Goal: Communication & Community: Answer question/provide support

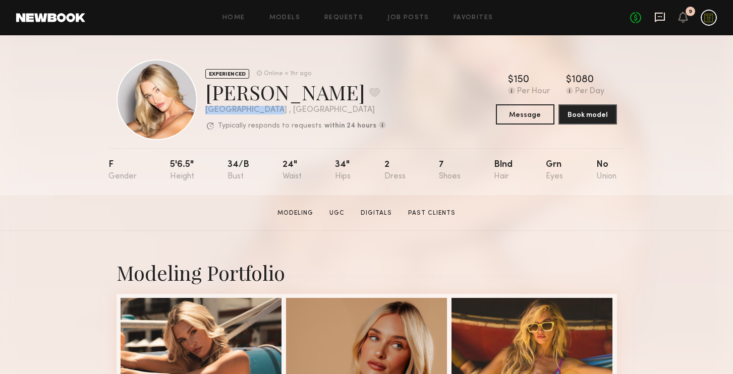
click at [660, 19] on icon at bounding box center [660, 18] width 10 height 10
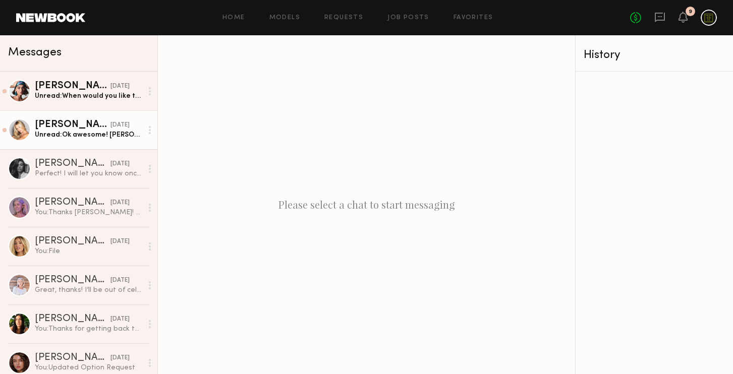
click at [71, 136] on div "Unread: Ok awesome! [PERSON_NAME]" at bounding box center [88, 135] width 107 height 10
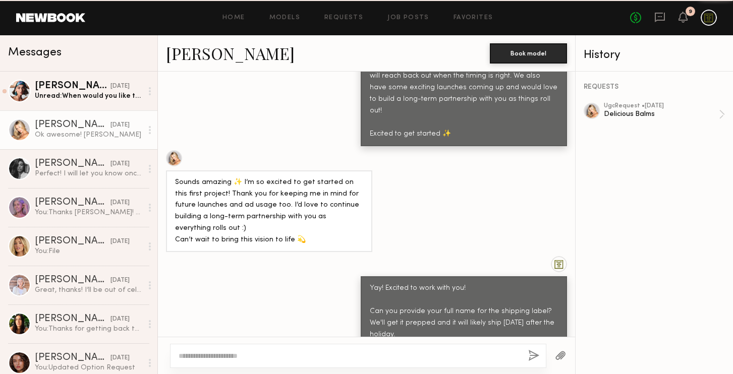
scroll to position [1015, 0]
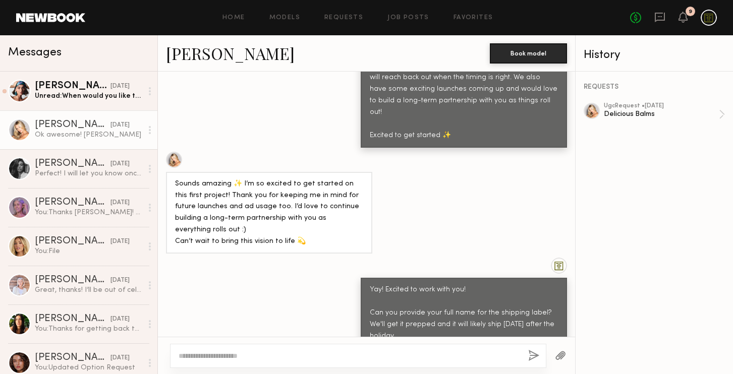
click at [195, 359] on div "Ok awesome! [PERSON_NAME]" at bounding box center [203, 370] width 57 height 23
copy div "[PERSON_NAME]"
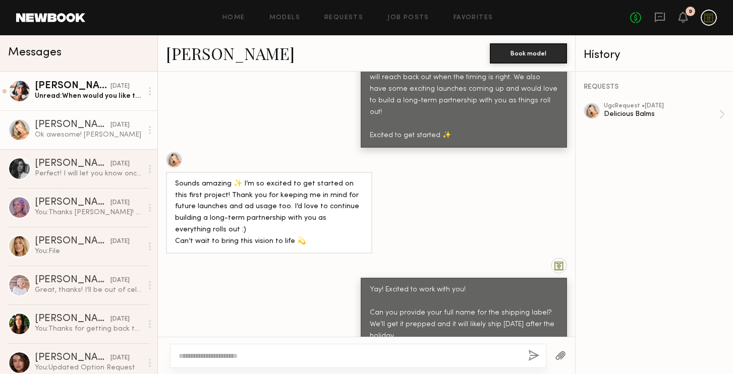
click at [98, 107] on link "[PERSON_NAME] [DATE] Unread: When would you like the content by?" at bounding box center [78, 91] width 157 height 39
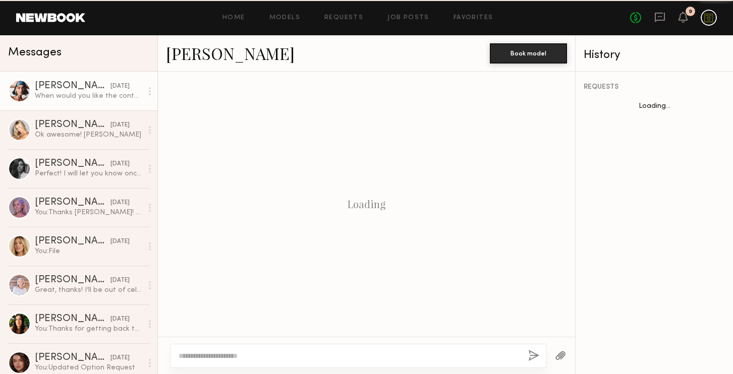
scroll to position [762, 0]
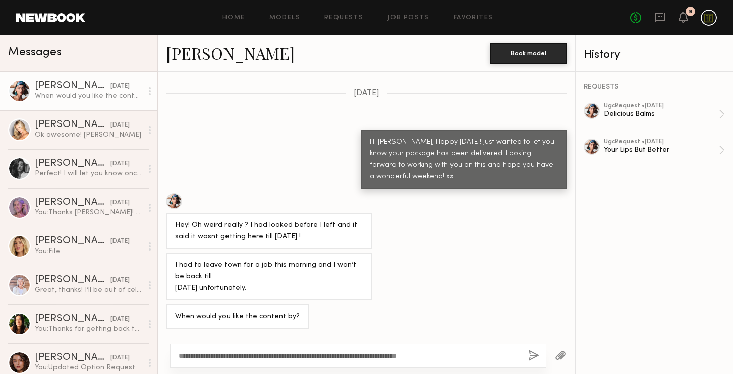
type textarea "**********"
click at [535, 352] on button "button" at bounding box center [533, 356] width 11 height 13
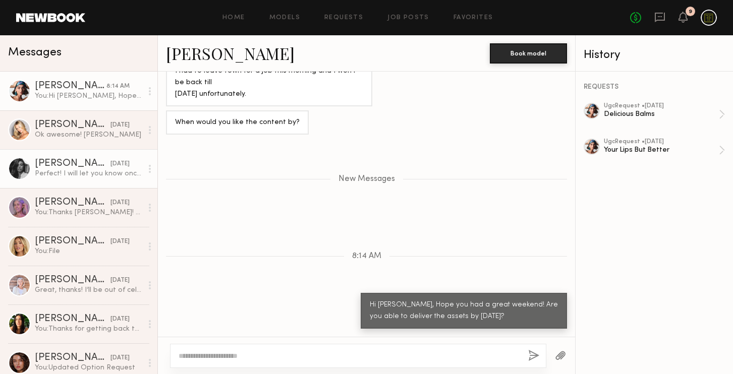
click at [84, 170] on div "Perfect! I will let you know once it’s complete! Thank you" at bounding box center [88, 174] width 107 height 10
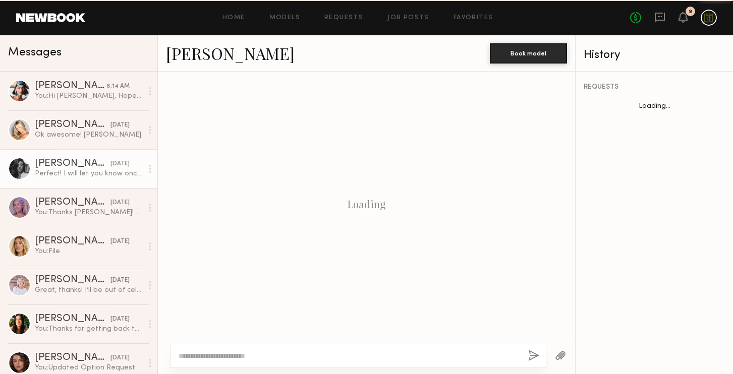
scroll to position [735, 0]
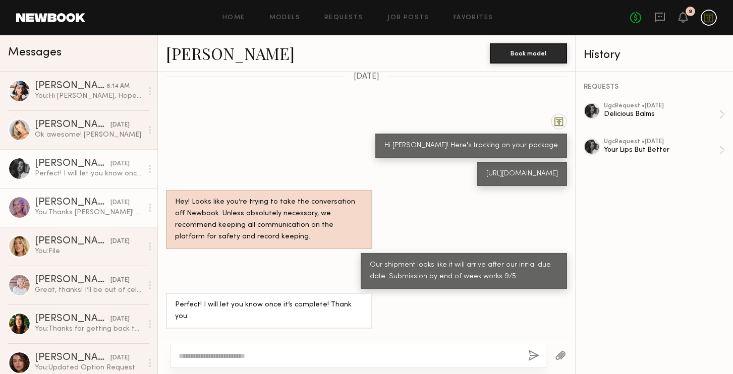
click at [80, 213] on div "You: Thanks [PERSON_NAME]! We will let our team know. xx" at bounding box center [88, 213] width 107 height 10
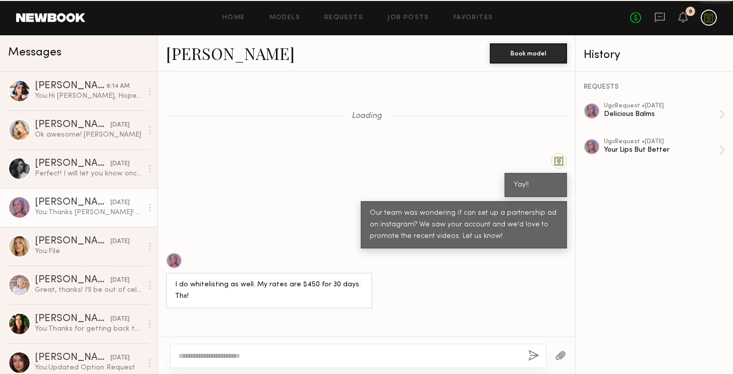
scroll to position [592, 0]
